Goal: Information Seeking & Learning: Learn about a topic

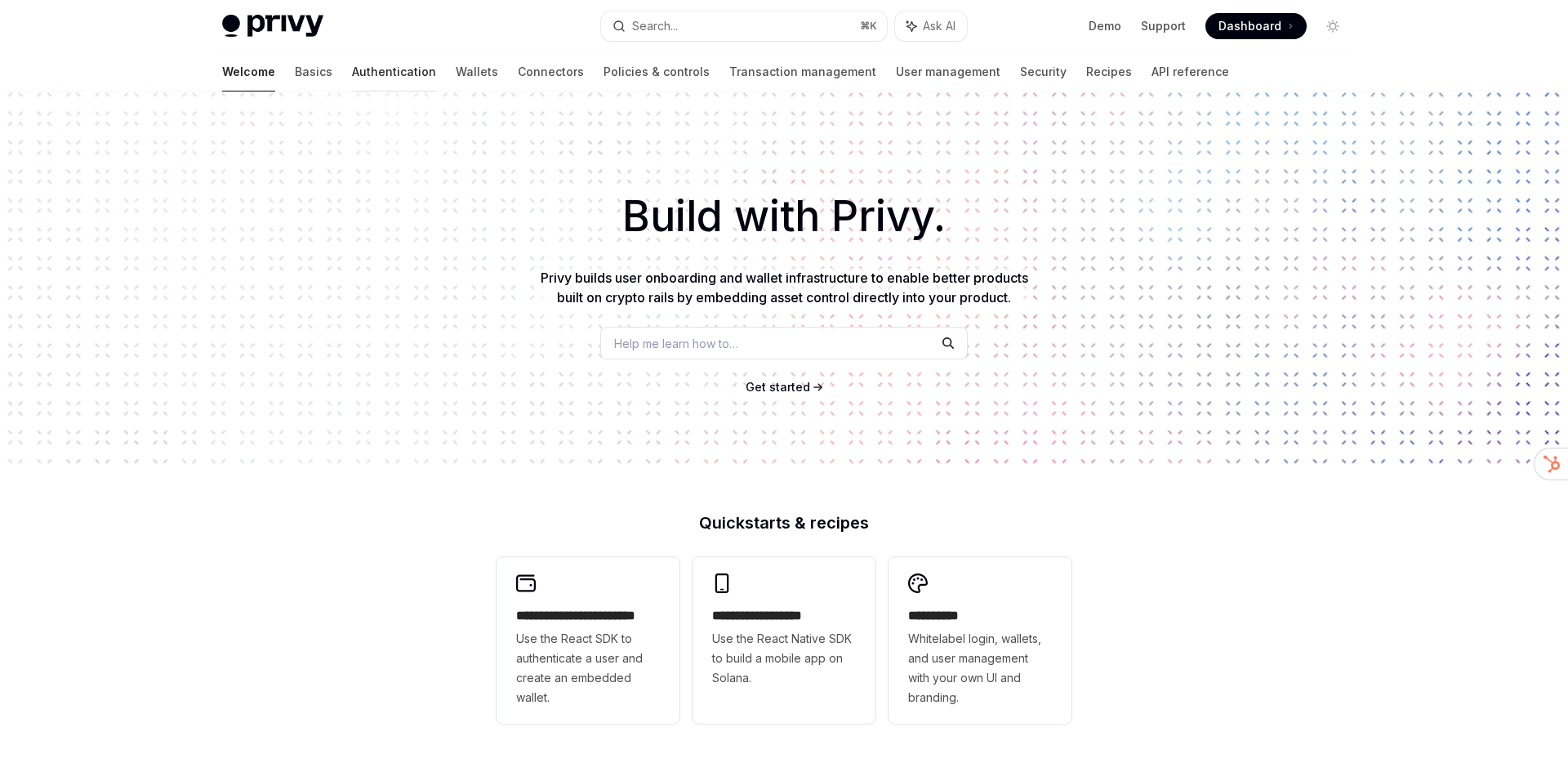
click at [352, 63] on link "Authentication" at bounding box center [394, 71] width 84 height 39
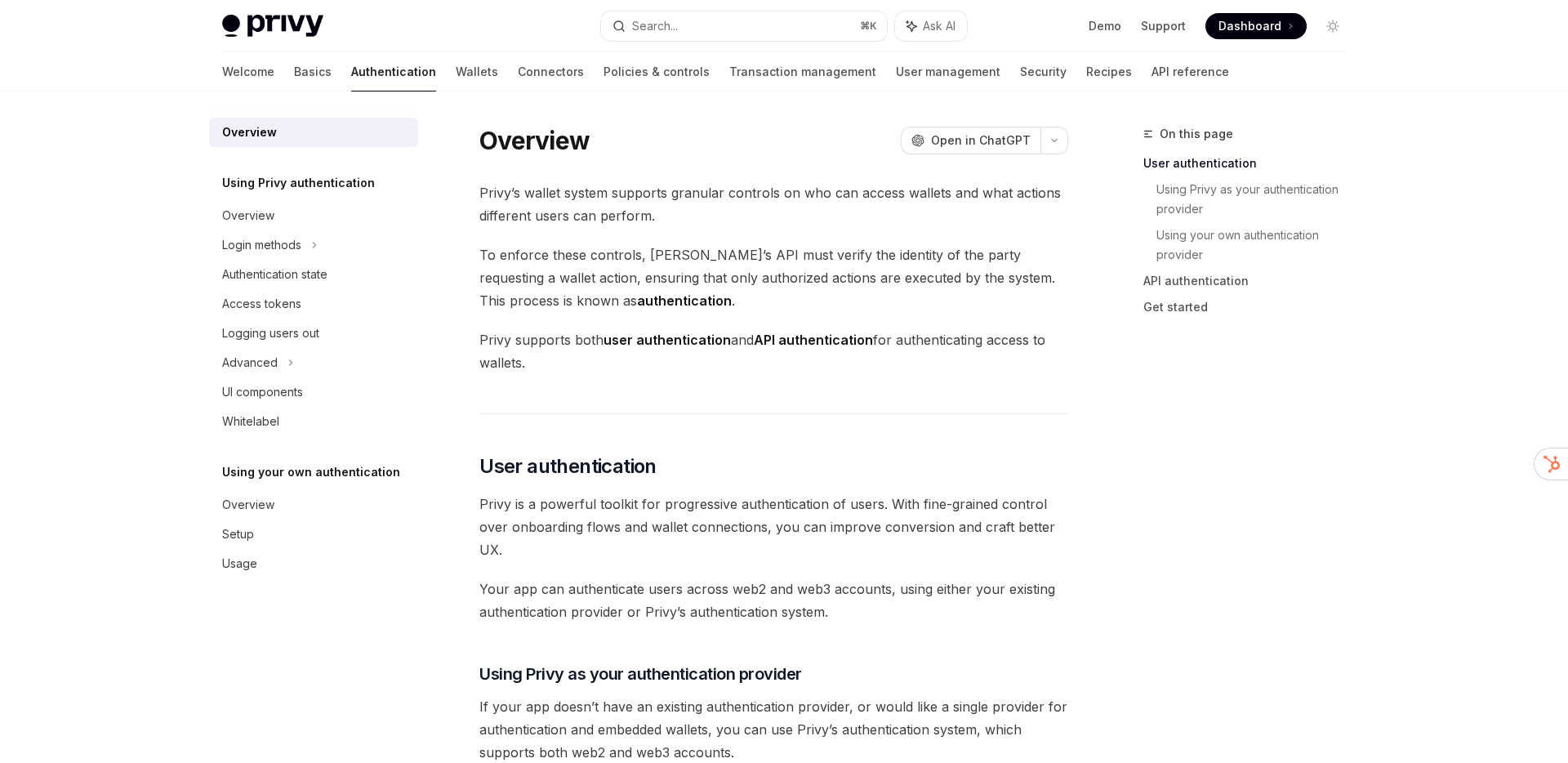
click at [364, 70] on div "Welcome Basics Authentication Wallets Connectors Policies & controls Transactio…" at bounding box center [726, 71] width 1007 height 39
click at [456, 69] on link "Wallets" at bounding box center [477, 71] width 43 height 39
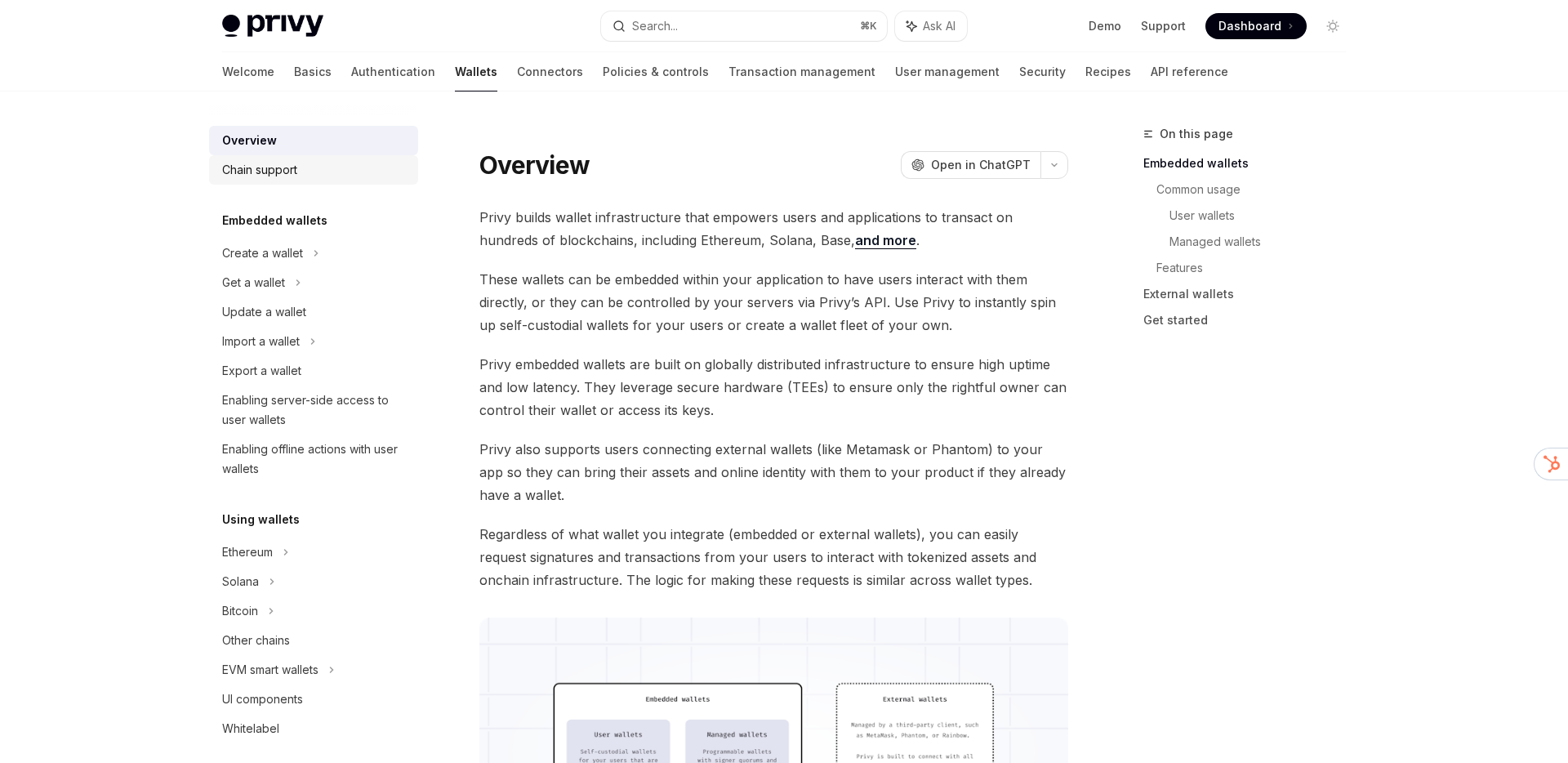
click at [296, 158] on link "Chain support" at bounding box center [314, 170] width 209 height 30
type textarea "*"
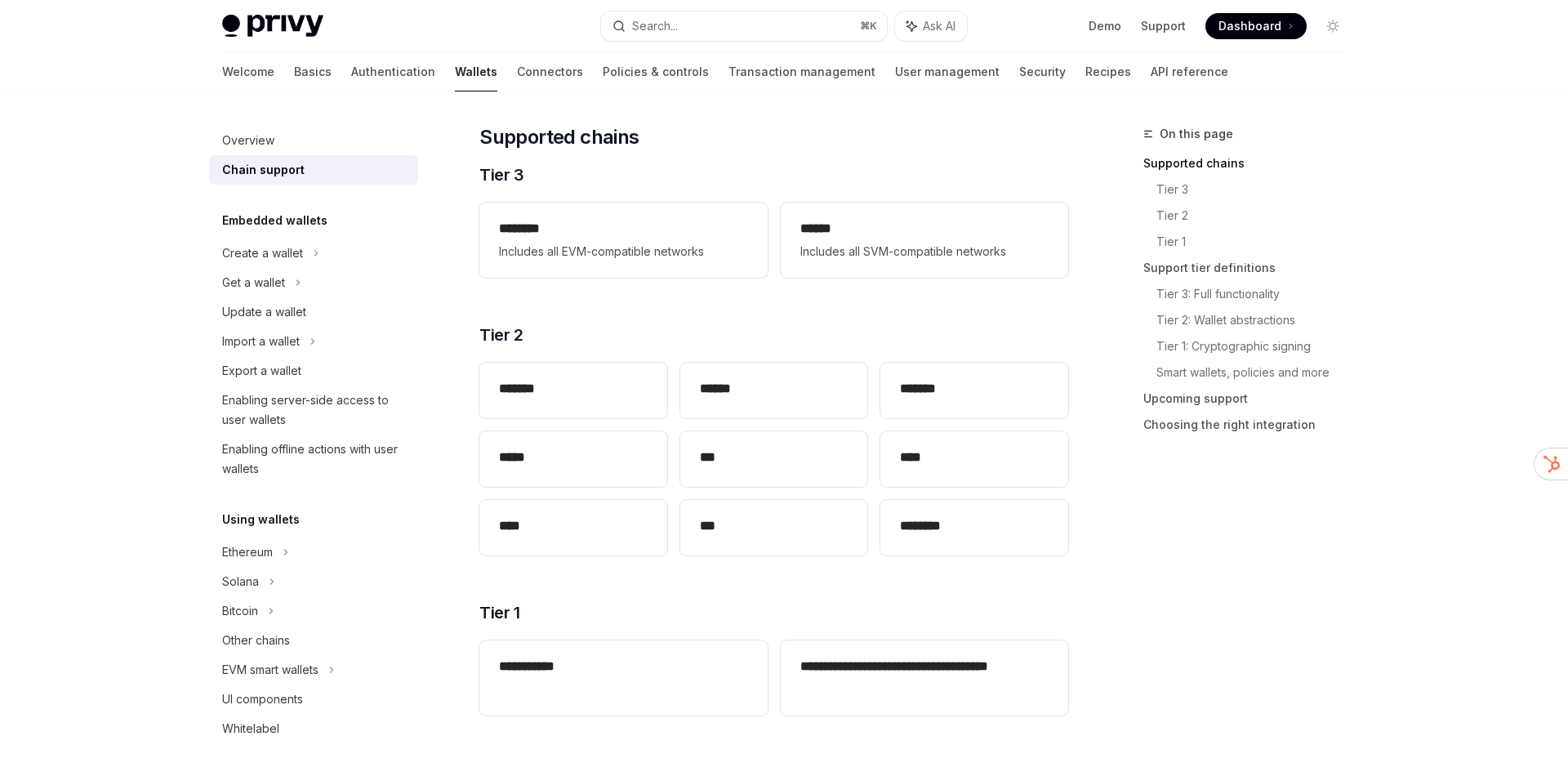
scroll to position [193, 0]
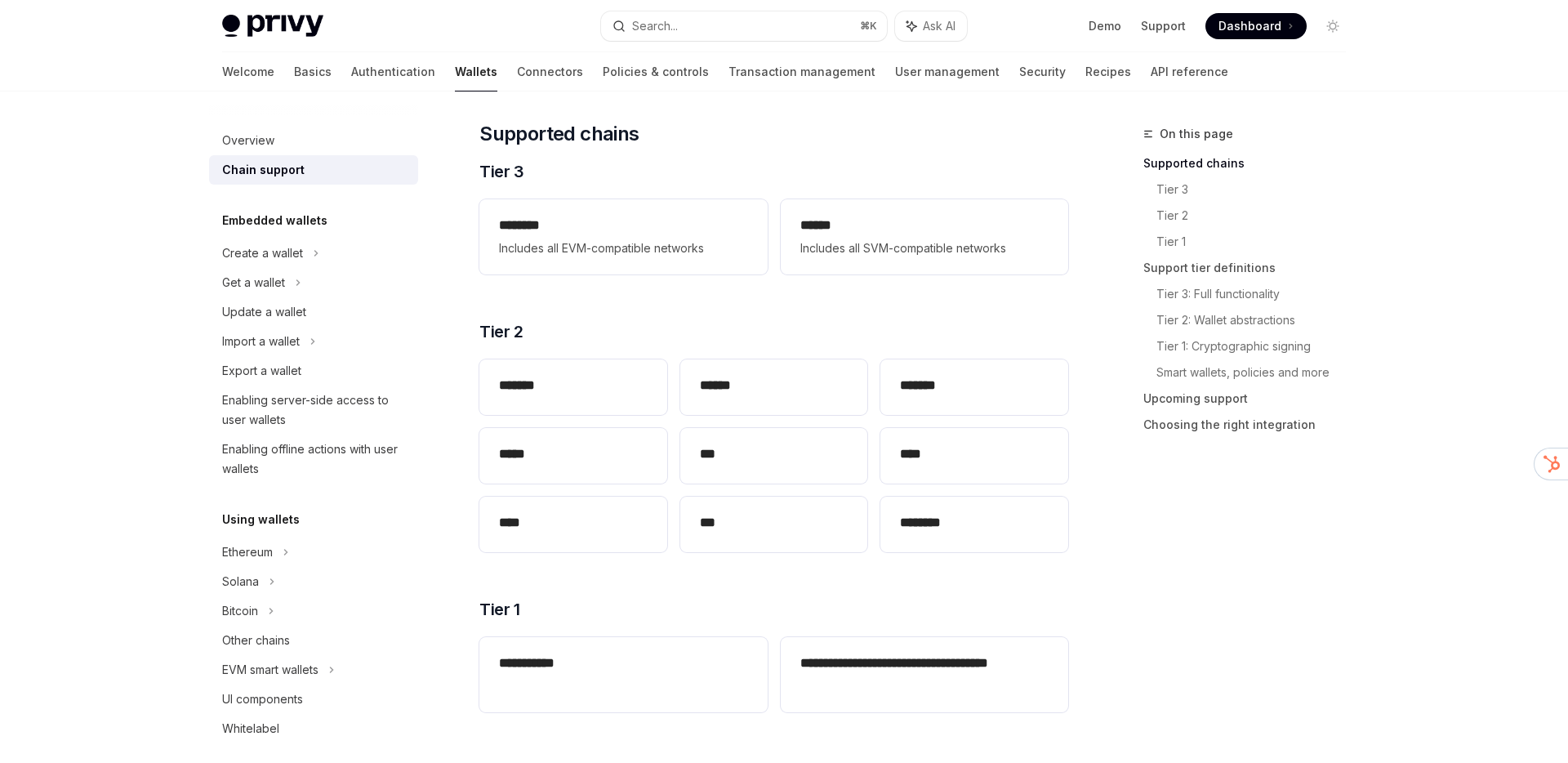
click at [1252, 581] on div "On this page Supported chains Tier 3 Tier 2 Tier 1 Support tier definitions Tie…" at bounding box center [1234, 443] width 248 height 639
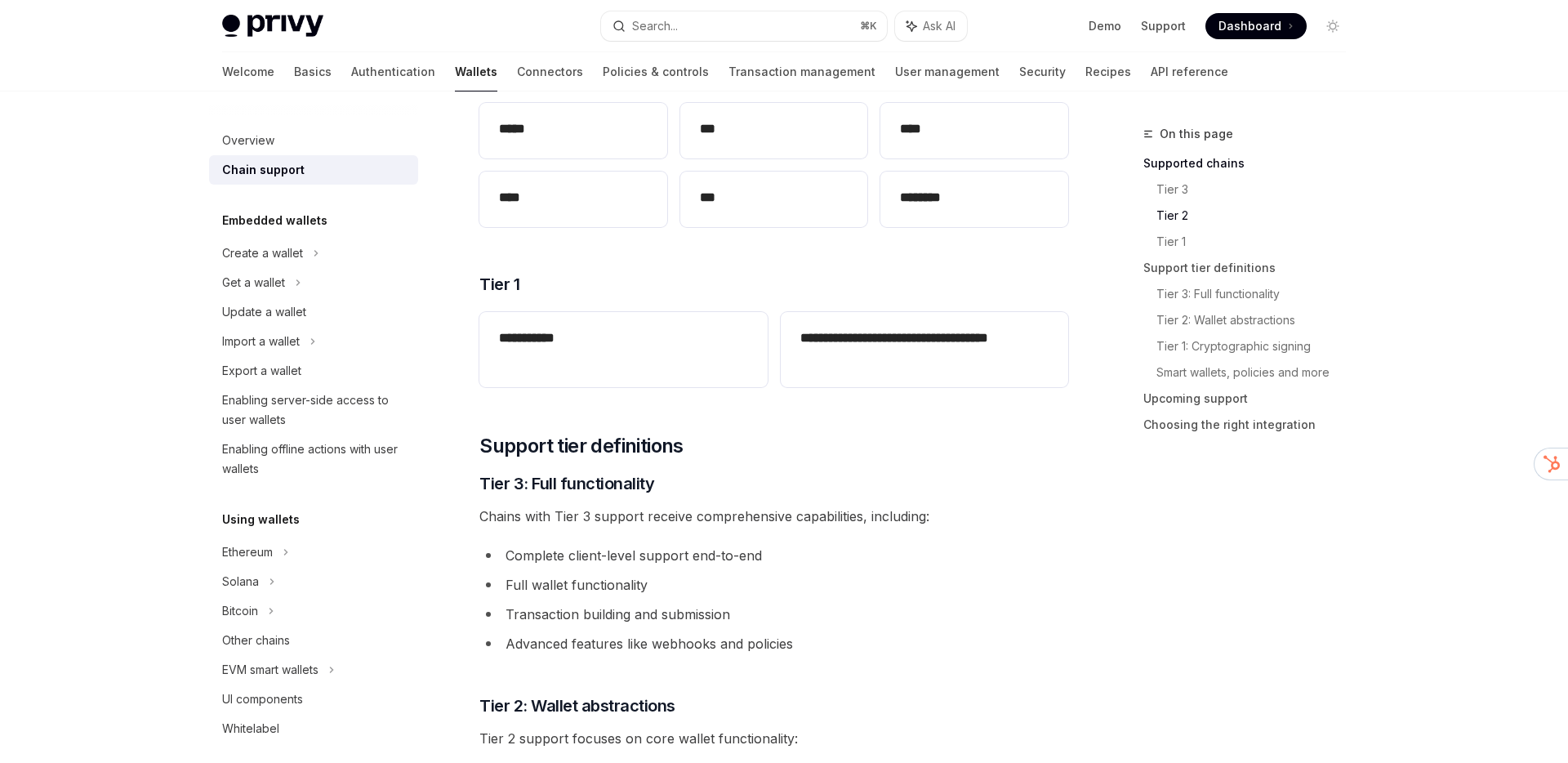
scroll to position [529, 0]
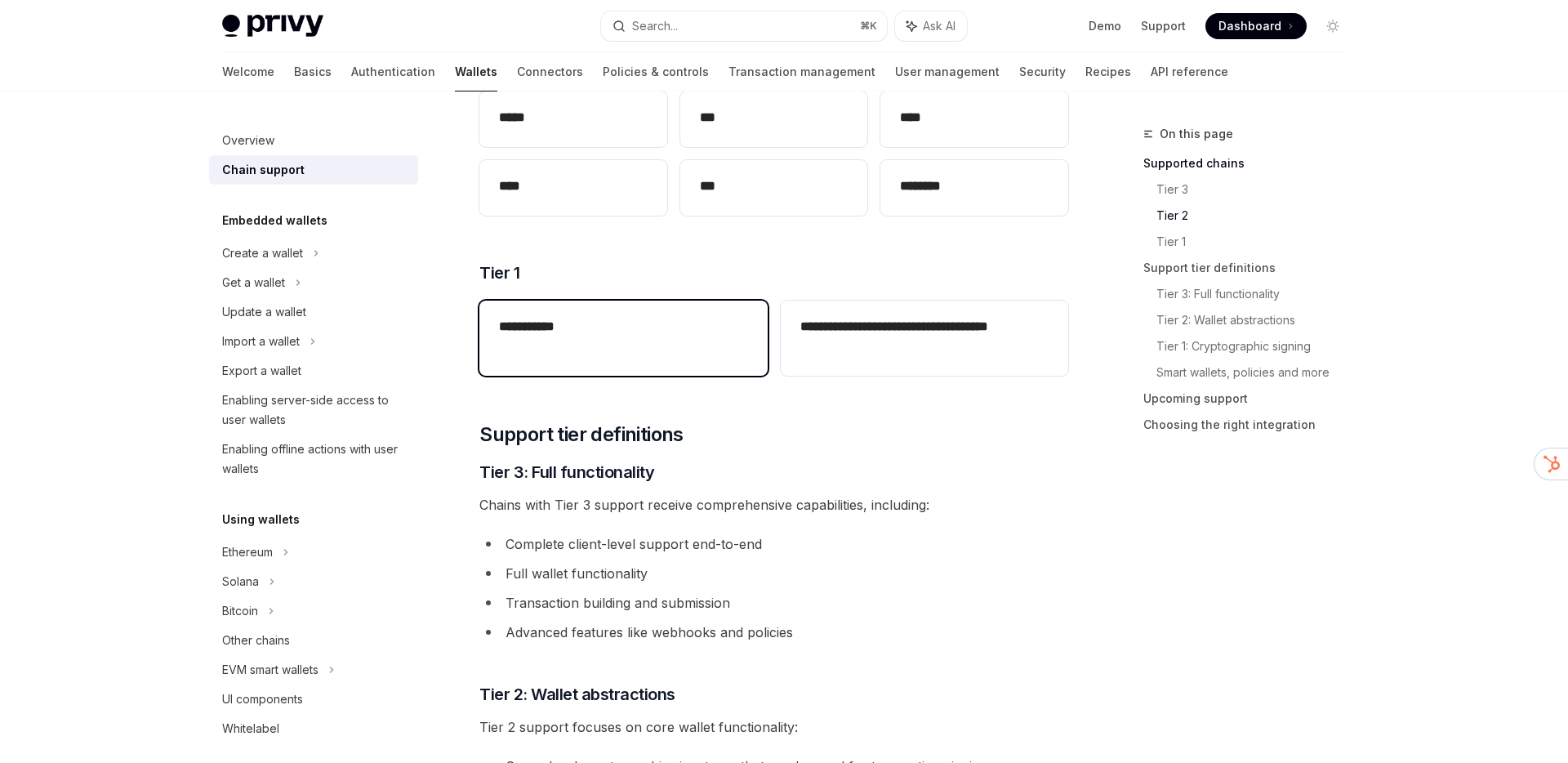
click at [545, 335] on h2 "**********" at bounding box center [623, 326] width 248 height 19
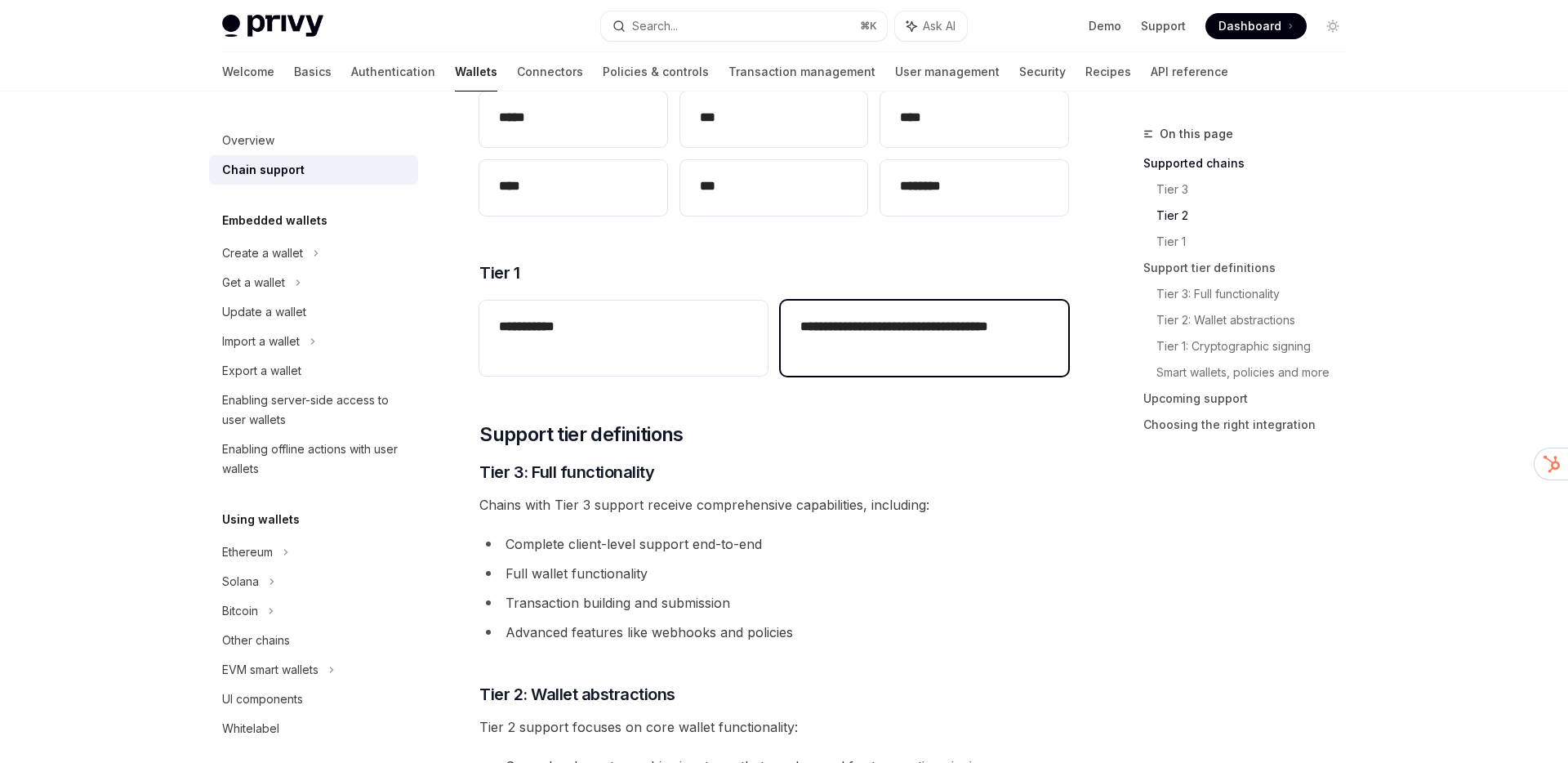
click at [883, 355] on h2 "**********" at bounding box center [925, 337] width 248 height 39
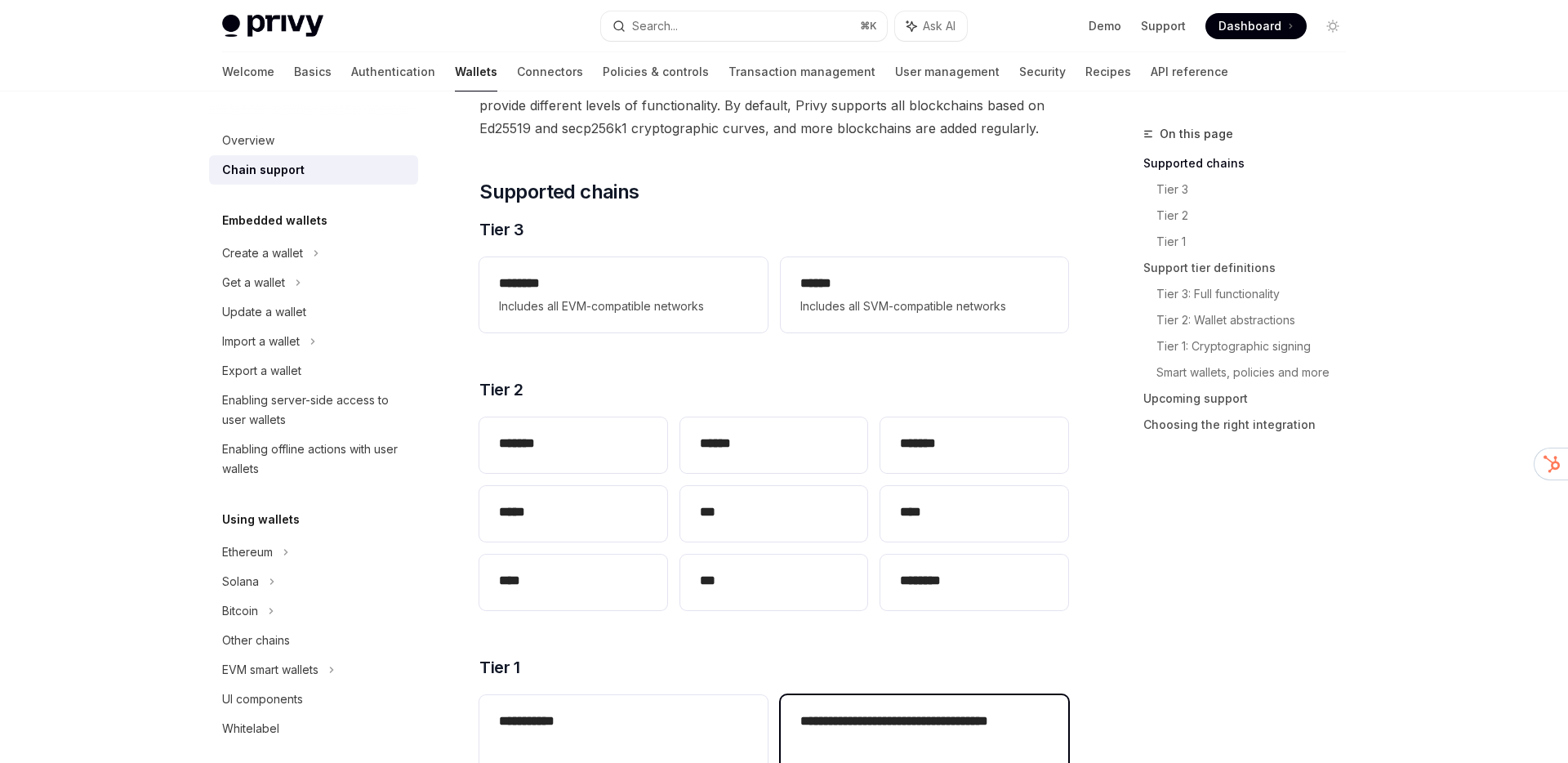
scroll to position [134, 0]
